Goal: Transaction & Acquisition: Purchase product/service

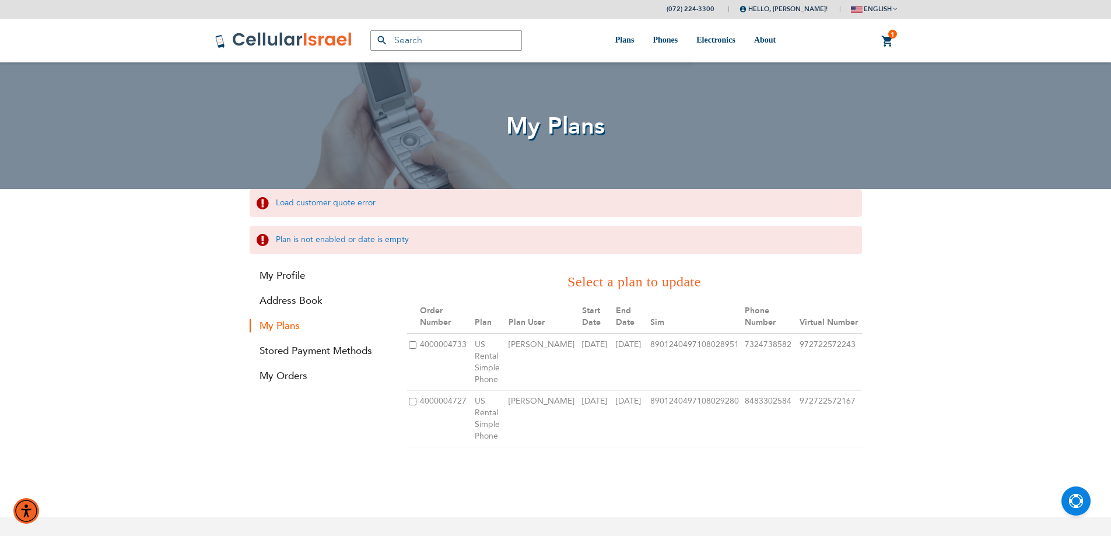
click at [883, 43] on link "1 1 items My Cart" at bounding box center [887, 41] width 13 height 14
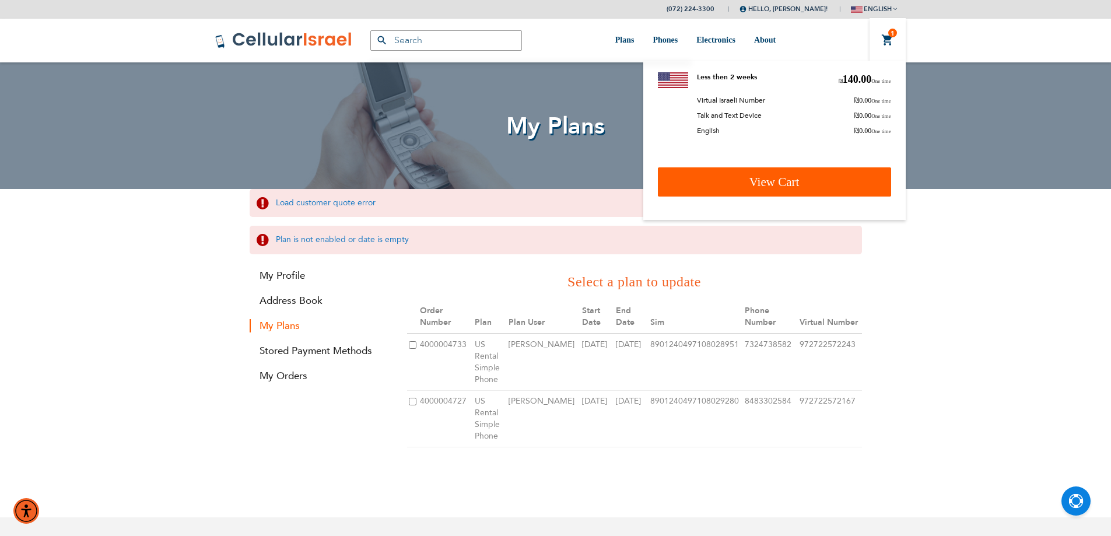
click at [757, 184] on span "View Cart" at bounding box center [774, 182] width 50 height 14
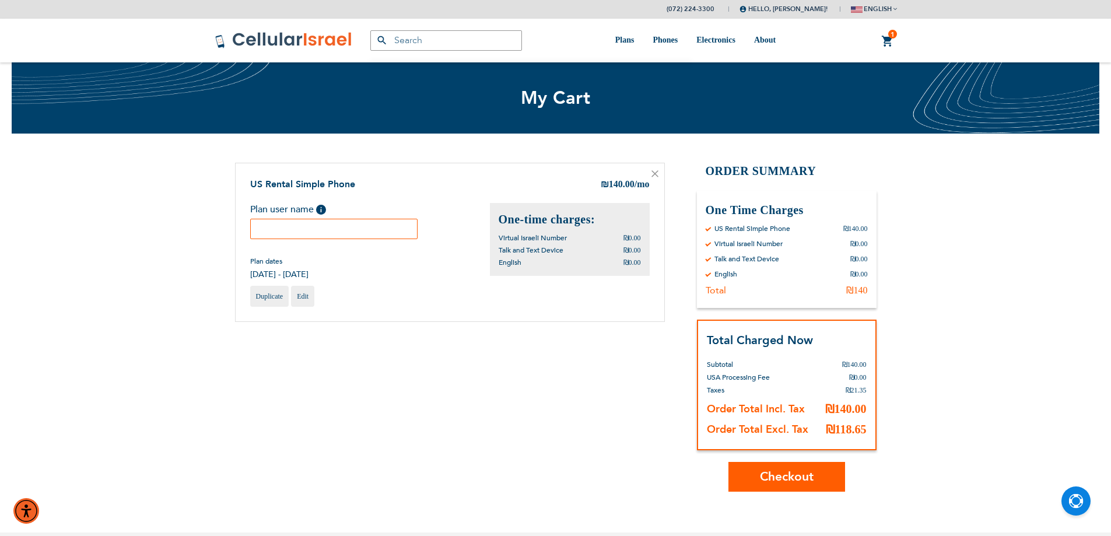
click at [654, 174] on icon at bounding box center [655, 173] width 6 height 6
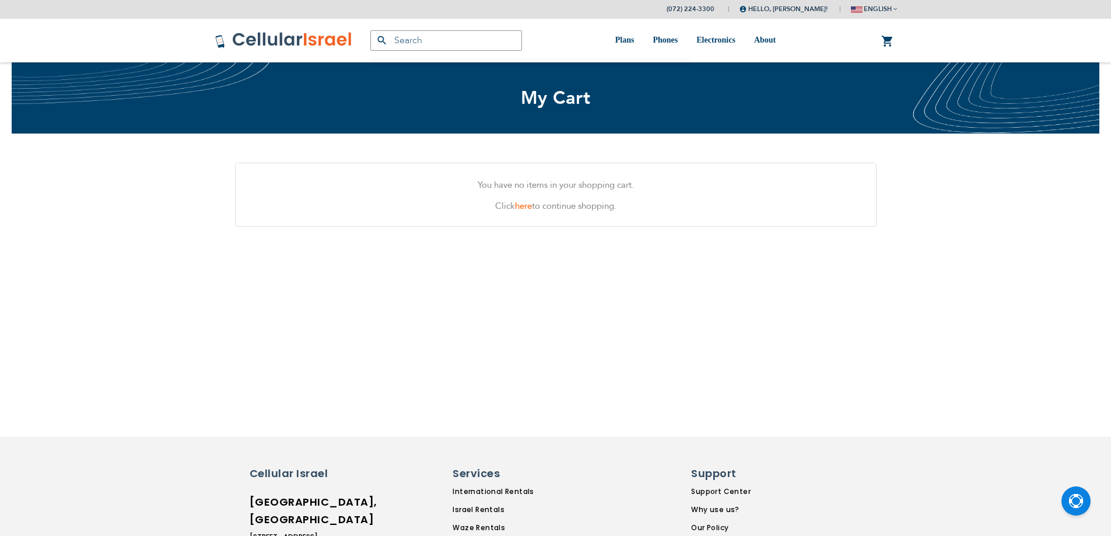
click at [301, 40] on img at bounding box center [284, 39] width 138 height 17
